Goal: Task Accomplishment & Management: Complete application form

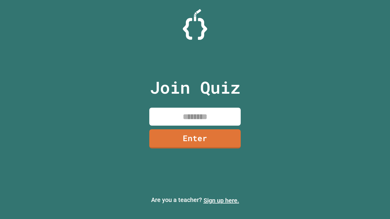
click at [221, 201] on link "Sign up here." at bounding box center [222, 200] width 36 height 7
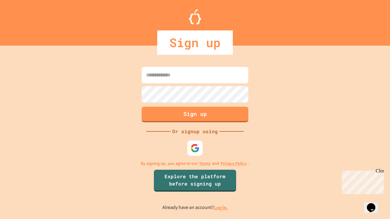
click at [221, 208] on link "Log in." at bounding box center [221, 208] width 14 height 6
